Goal: Information Seeking & Learning: Learn about a topic

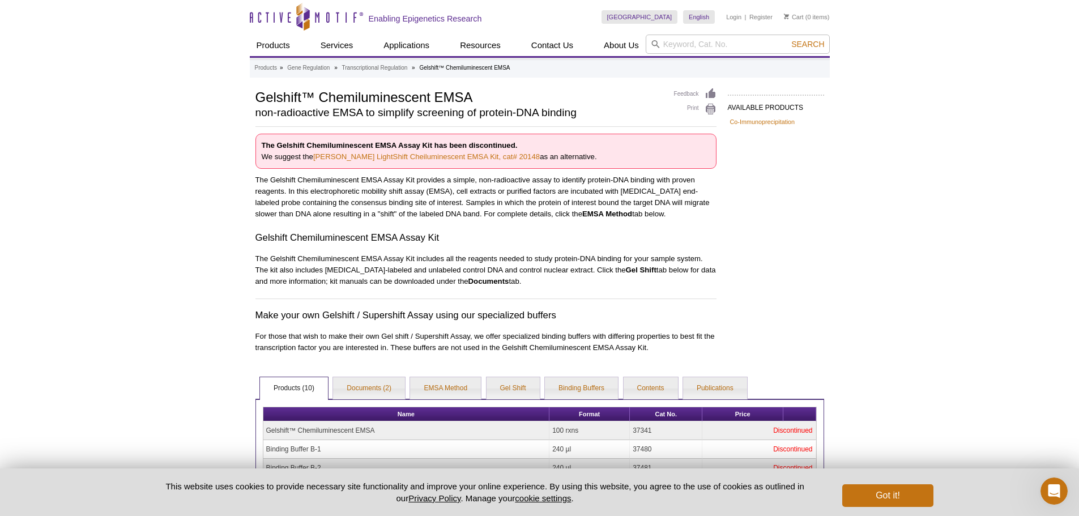
click at [582, 217] on strong "EMSA Method" at bounding box center [607, 213] width 50 height 8
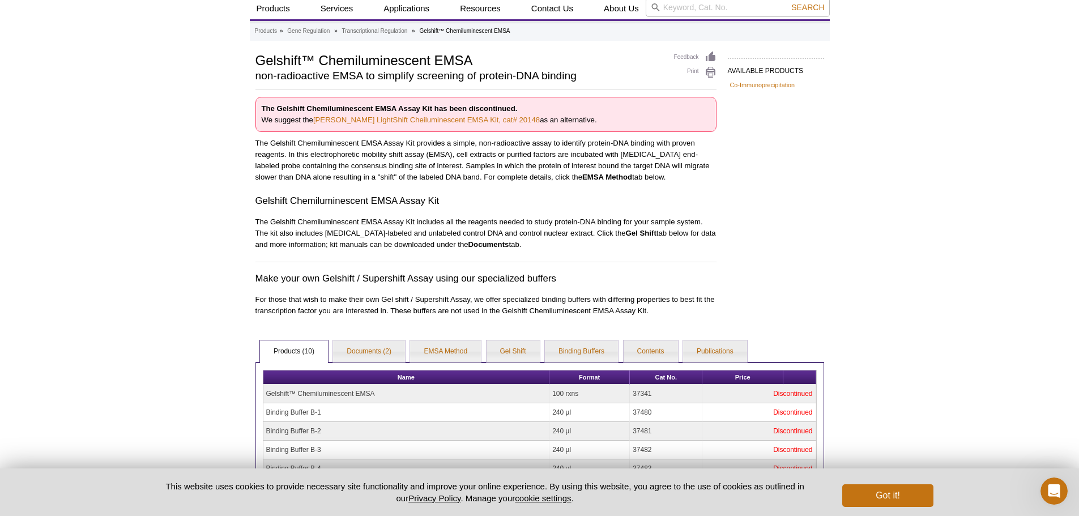
scroll to position [57, 0]
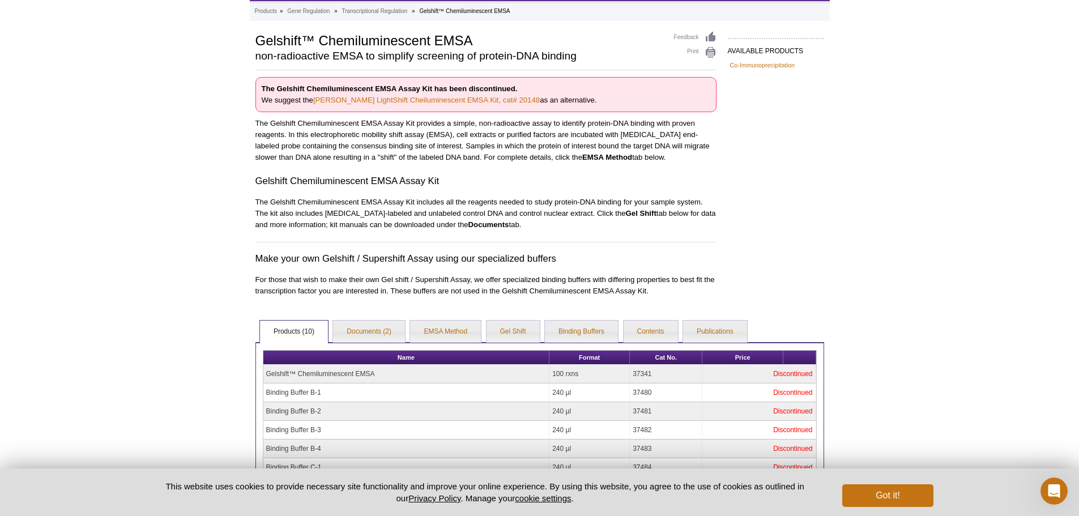
click at [582, 159] on strong "EMSA Method" at bounding box center [607, 157] width 50 height 8
click at [570, 174] on h3 "Gelshift Chemiluminescent EMSA Assay Kit" at bounding box center [485, 181] width 461 height 14
click at [434, 332] on link "EMSA Method" at bounding box center [445, 331] width 71 height 23
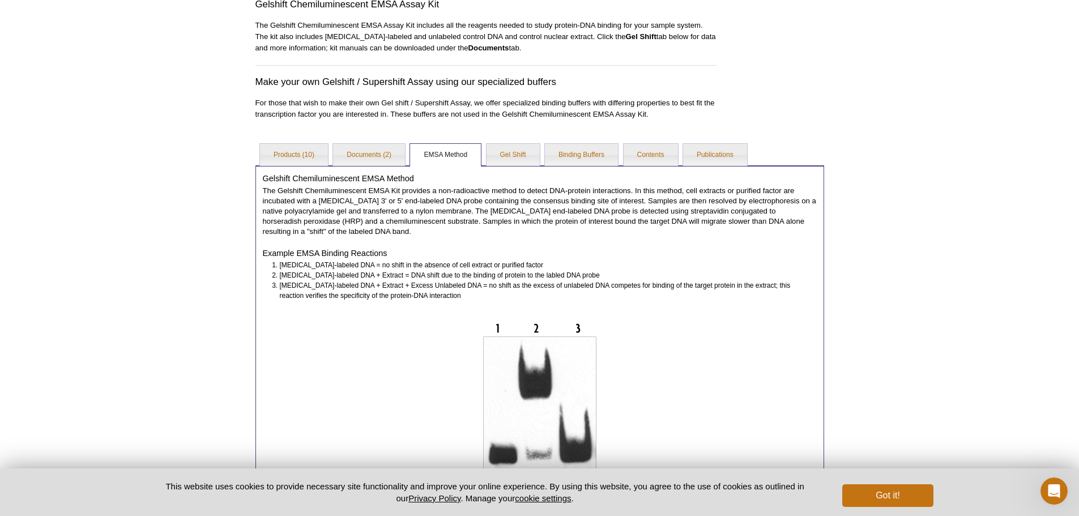
scroll to position [108, 0]
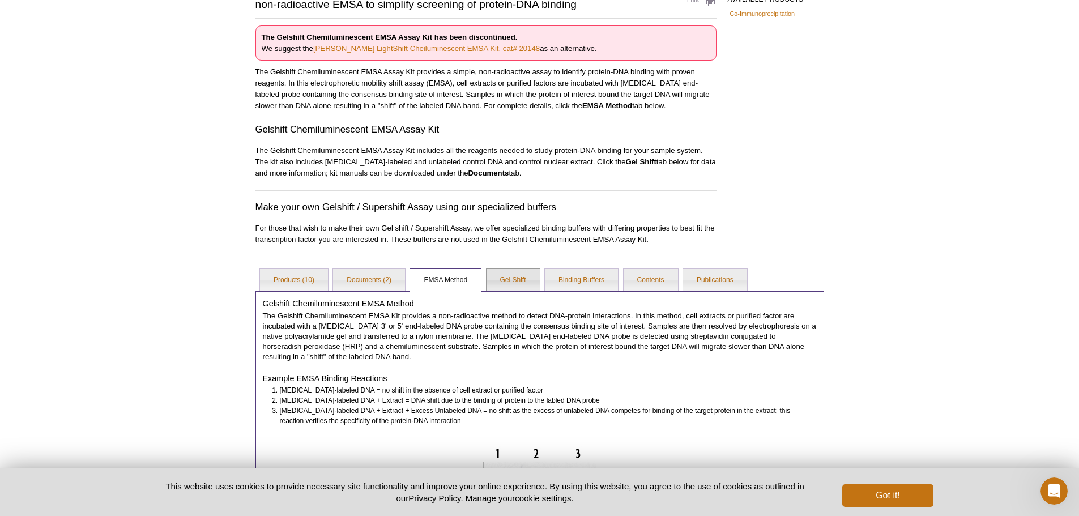
click at [505, 282] on link "Gel Shift" at bounding box center [512, 280] width 53 height 23
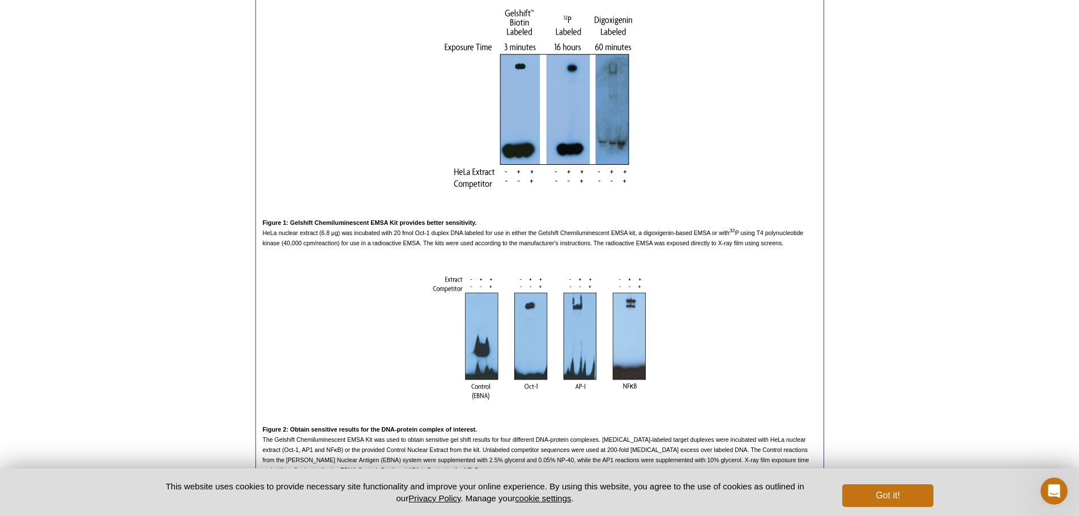
scroll to position [268, 0]
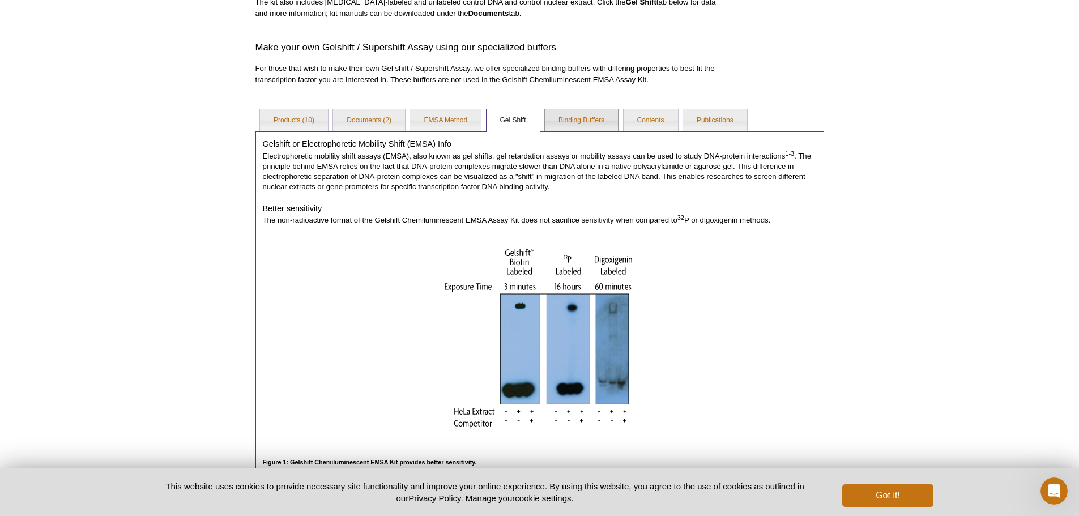
click at [591, 117] on link "Binding Buffers" at bounding box center [581, 120] width 73 height 23
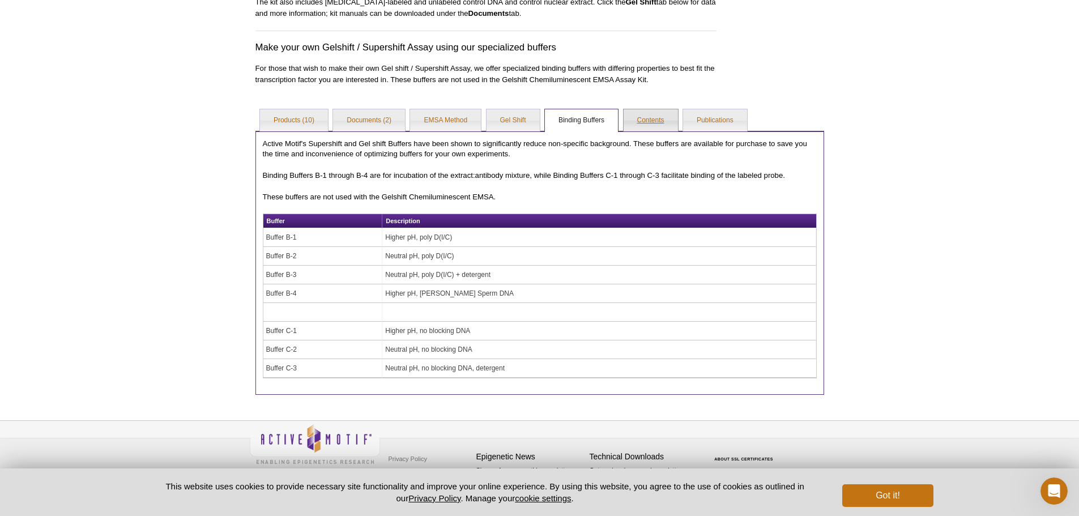
click at [633, 117] on link "Contents" at bounding box center [650, 120] width 54 height 23
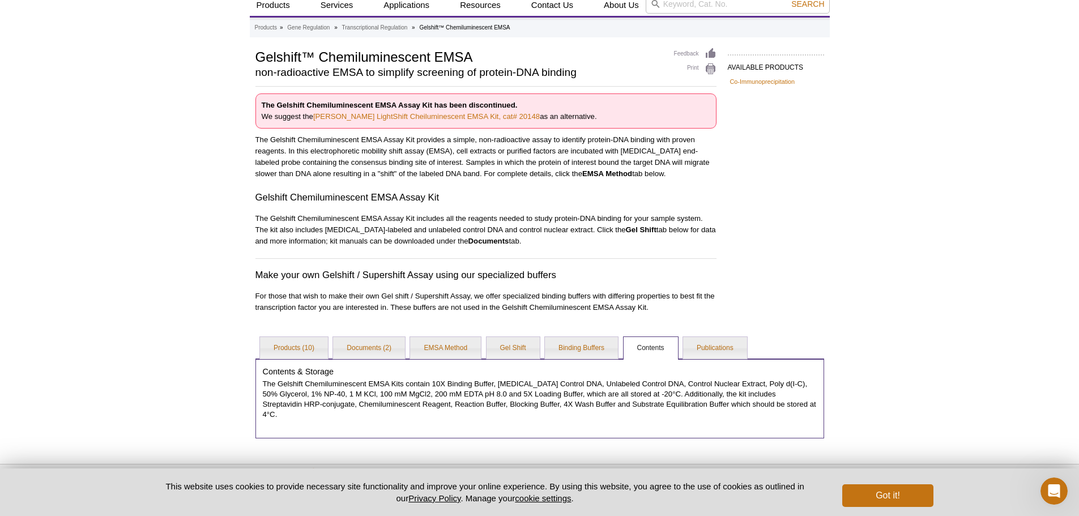
scroll to position [77, 0]
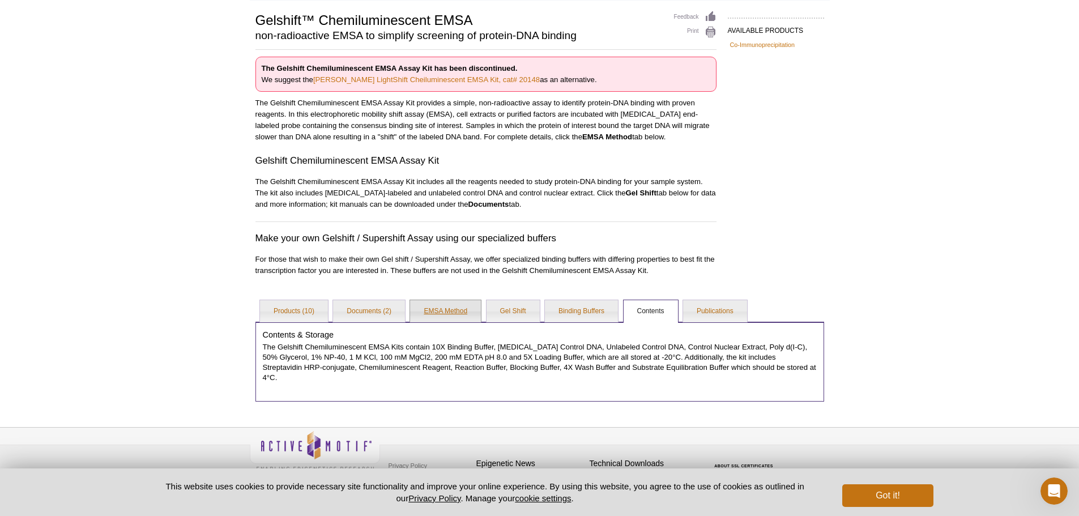
click at [431, 310] on link "EMSA Method" at bounding box center [445, 311] width 71 height 23
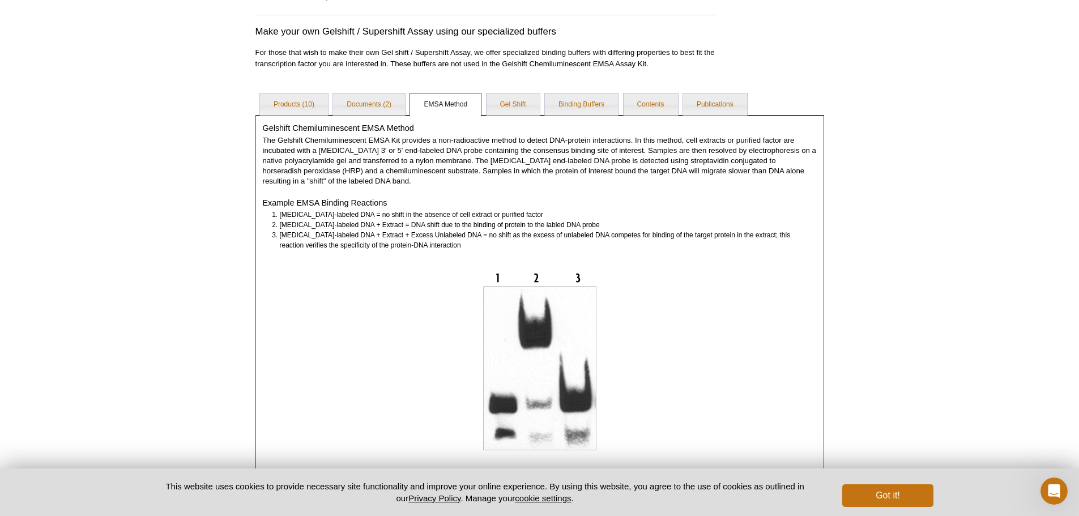
scroll to position [108, 0]
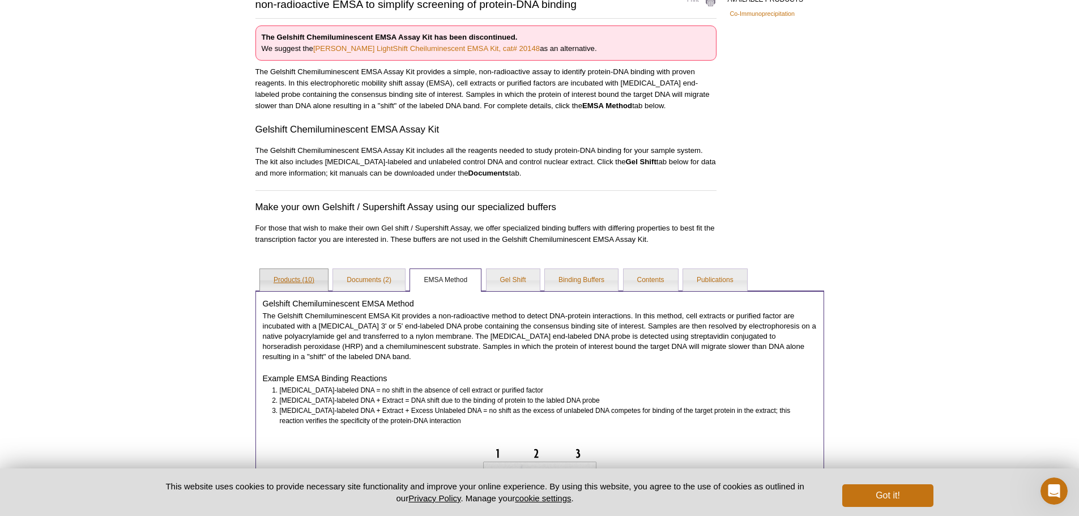
click at [294, 284] on link "Products (10)" at bounding box center [294, 280] width 68 height 23
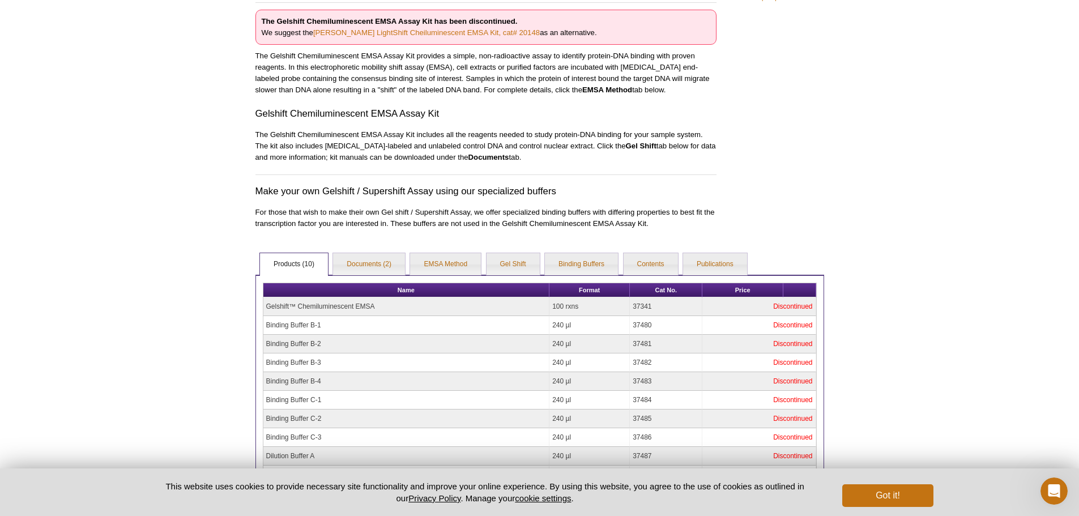
scroll to position [0, 0]
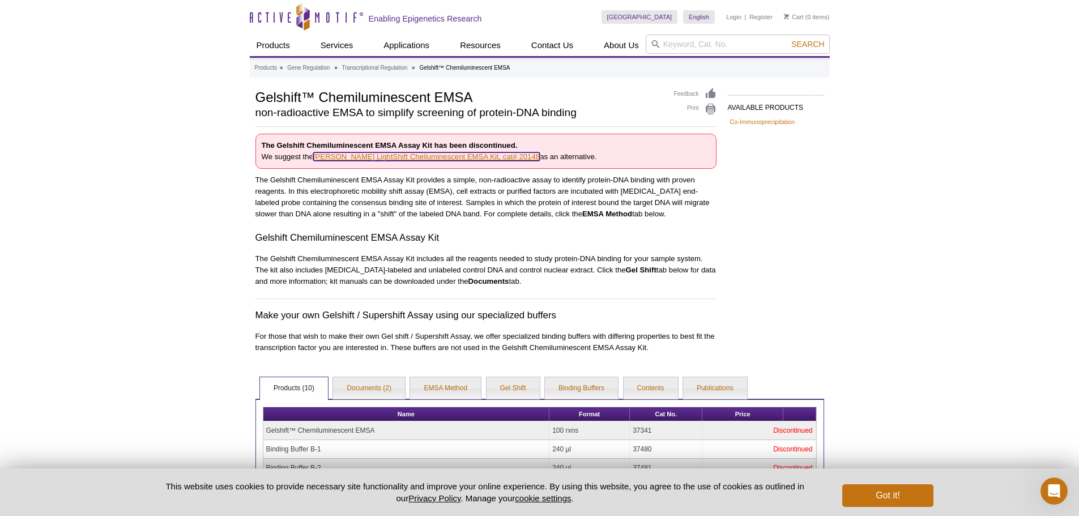
click at [399, 159] on link "[PERSON_NAME] LightShift Cheiluminescent EMSA Kit, cat# 20148" at bounding box center [426, 156] width 226 height 8
